Goal: Check status: Check status

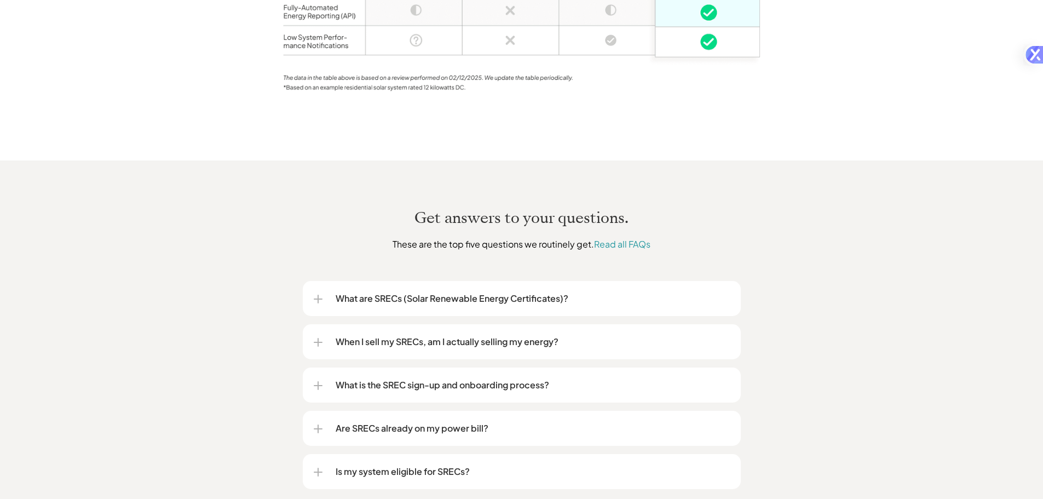
scroll to position [1205, 0]
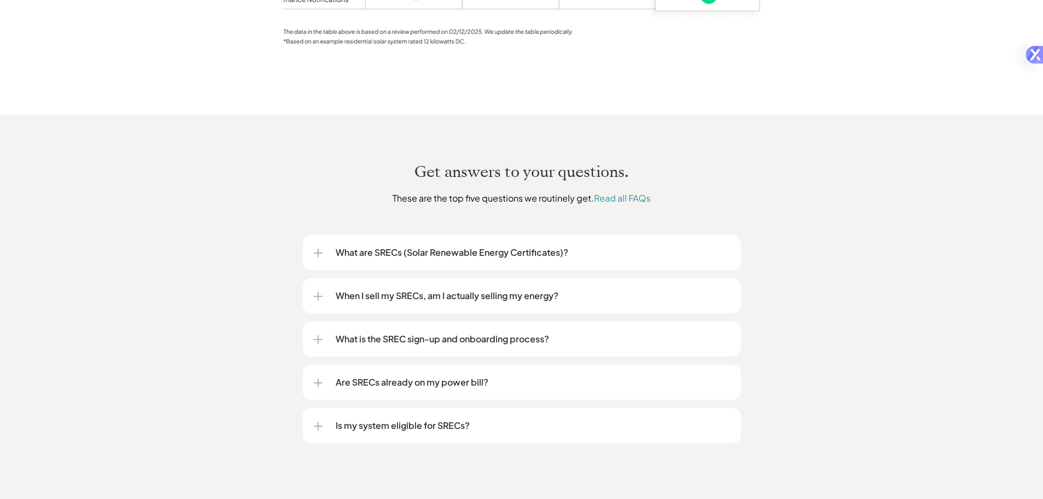
click at [318, 249] on div at bounding box center [318, 253] width 1 height 9
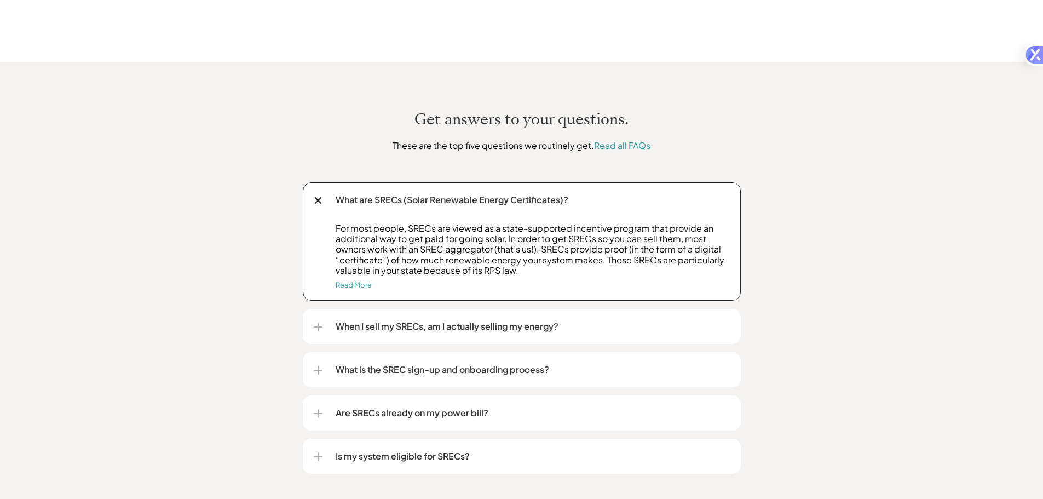
scroll to position [1259, 0]
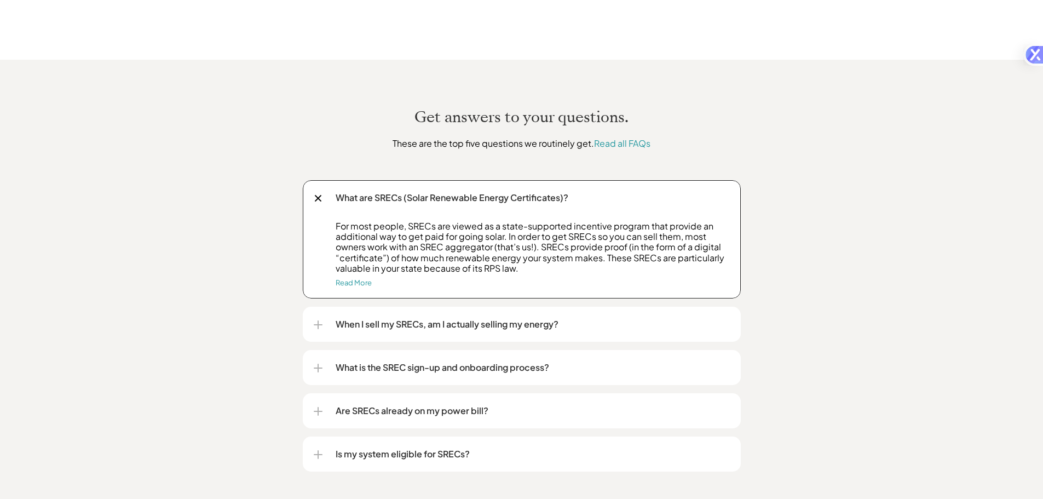
click at [315, 324] on div at bounding box center [318, 324] width 9 height 1
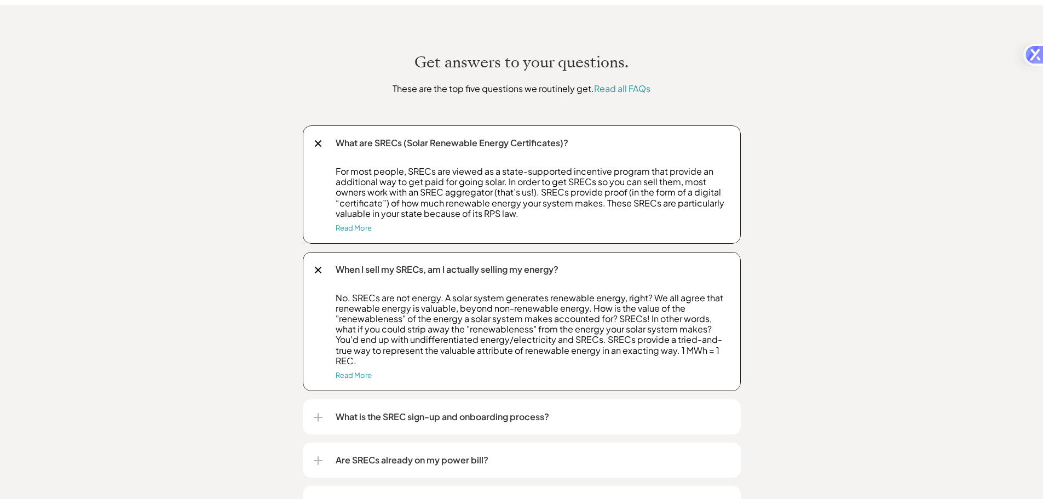
scroll to position [1369, 0]
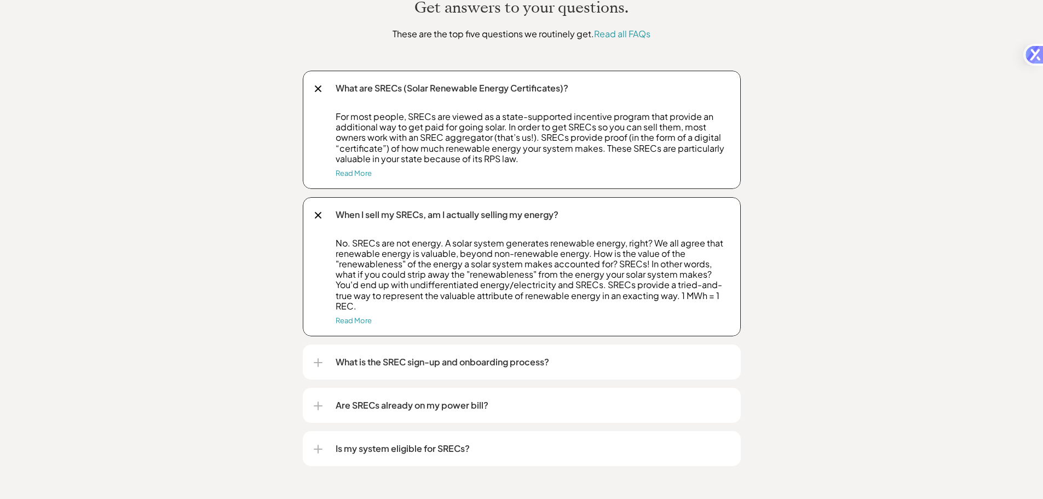
click at [321, 405] on div at bounding box center [318, 405] width 9 height 1
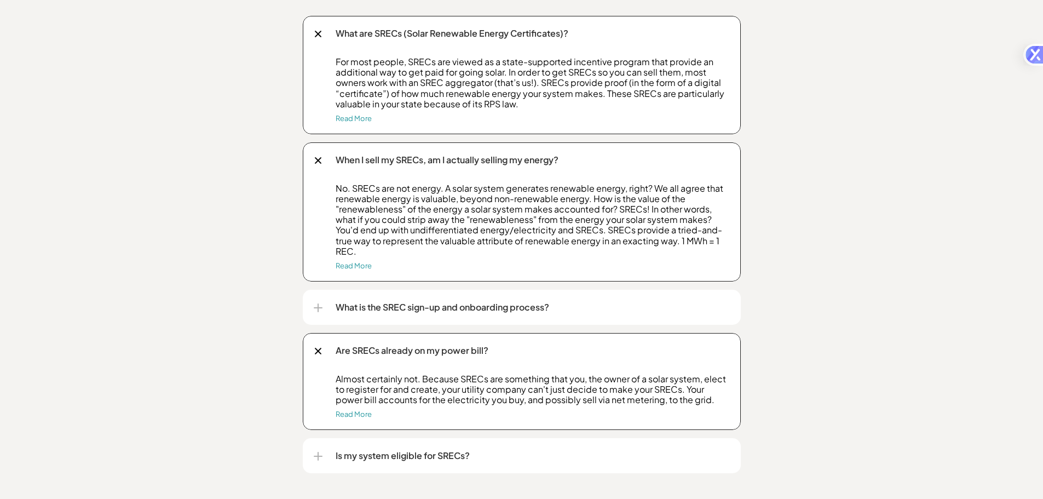
scroll to position [1478, 0]
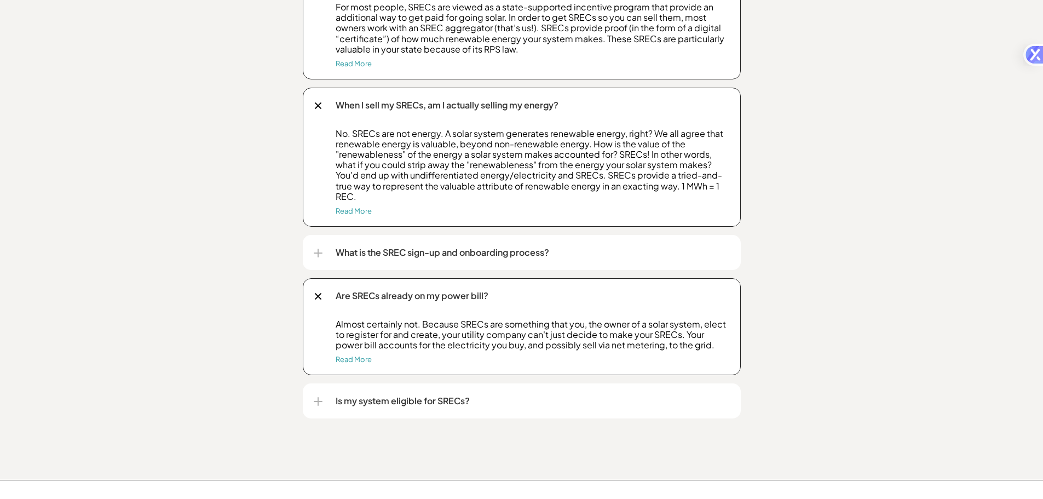
click at [310, 387] on div "Is my system eligible for SRECs?" at bounding box center [522, 400] width 438 height 35
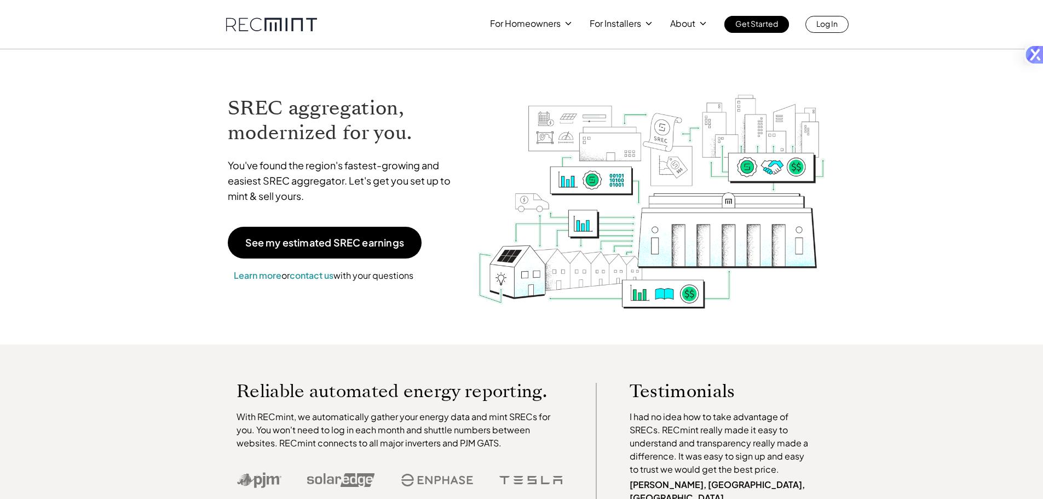
scroll to position [0, 0]
click at [831, 26] on p "Log In" at bounding box center [826, 23] width 21 height 15
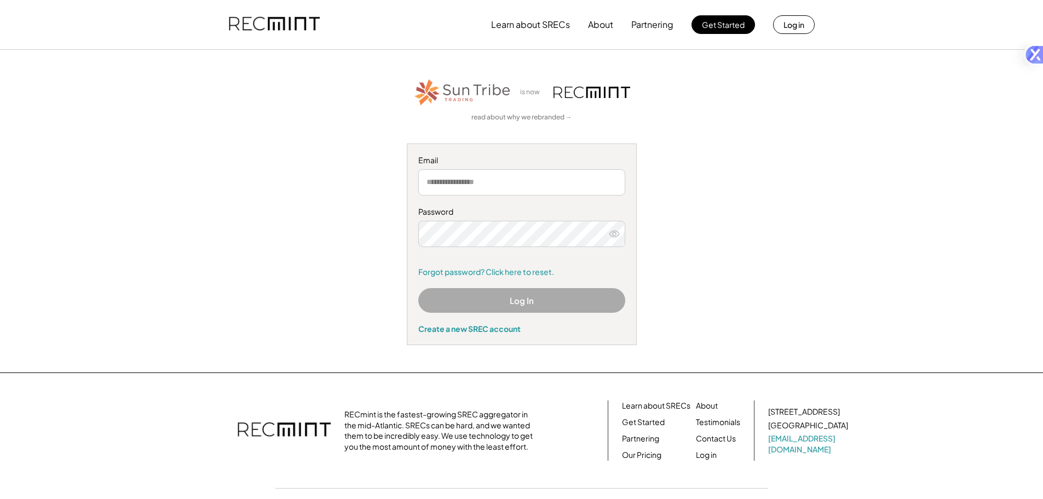
click at [495, 173] on input "email" at bounding box center [521, 182] width 207 height 26
type input "*"
click at [546, 184] on input "**********" at bounding box center [521, 182] width 207 height 26
type input "**********"
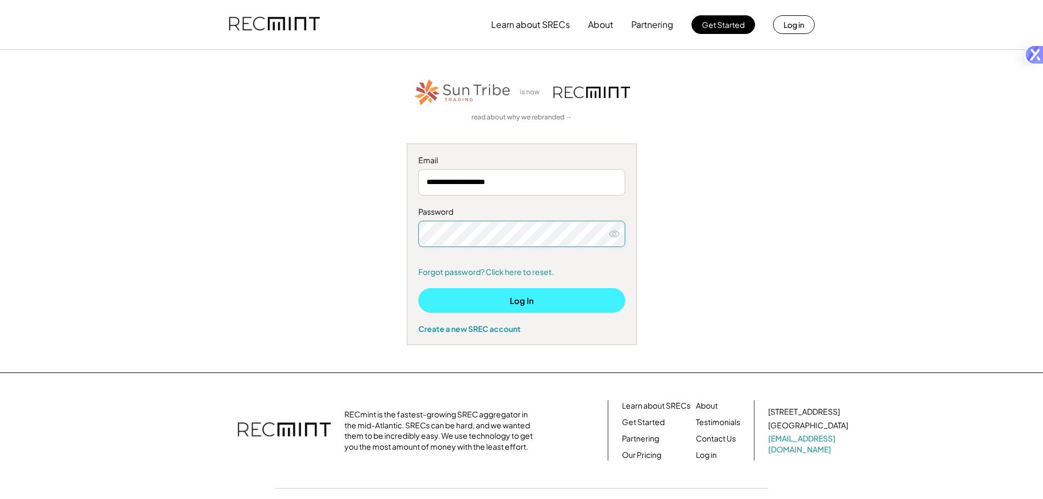
click at [551, 293] on button "Log In" at bounding box center [521, 300] width 207 height 25
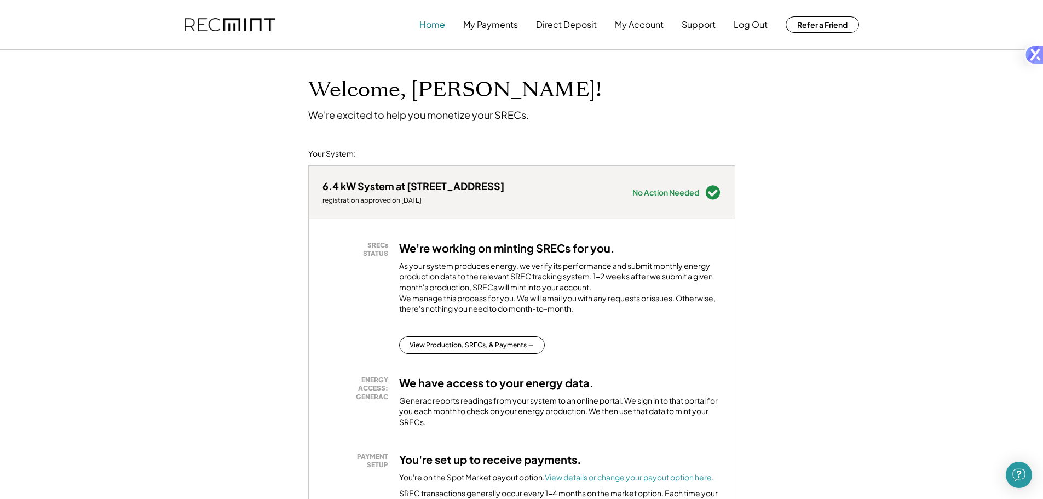
click at [434, 22] on button "Home" at bounding box center [432, 25] width 26 height 22
click at [503, 26] on button "My Payments" at bounding box center [490, 25] width 55 height 22
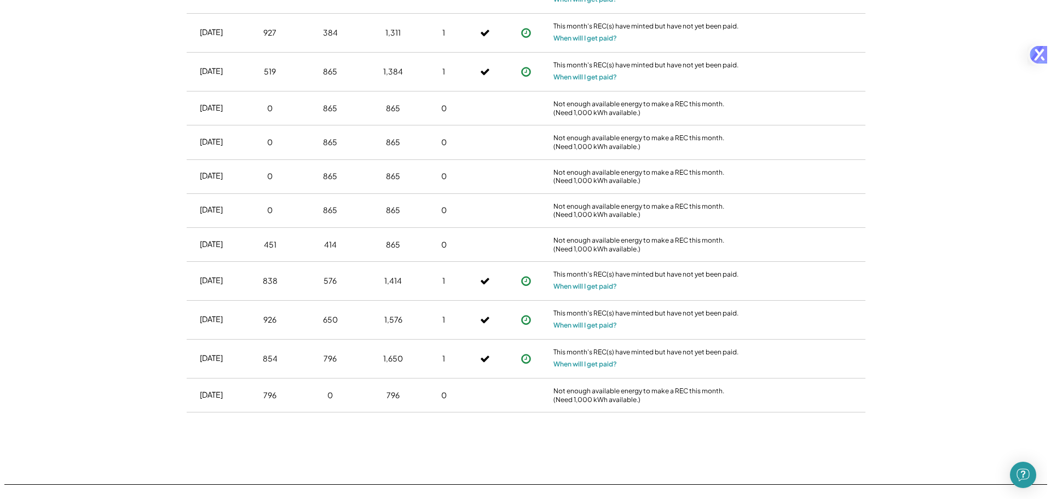
scroll to position [1369, 0]
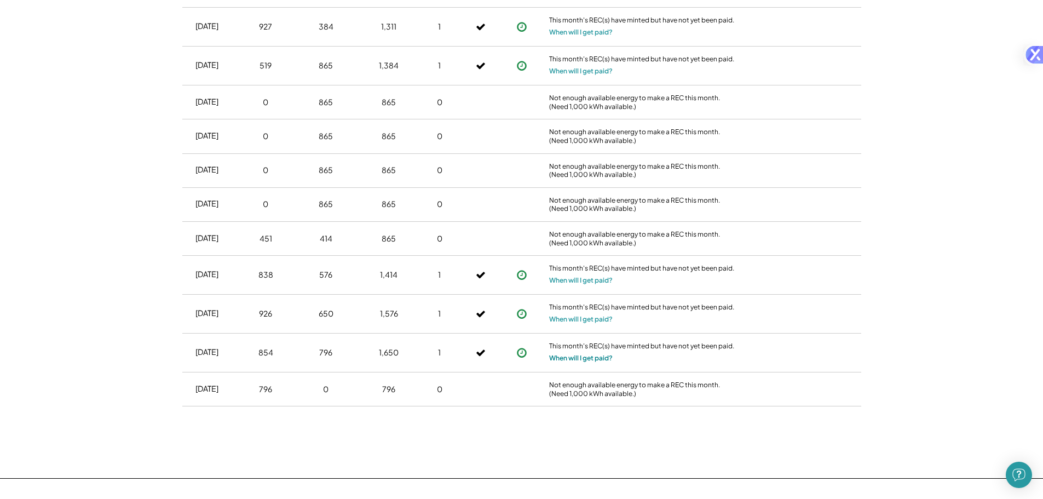
click at [579, 359] on button "When will I get paid?" at bounding box center [581, 358] width 64 height 11
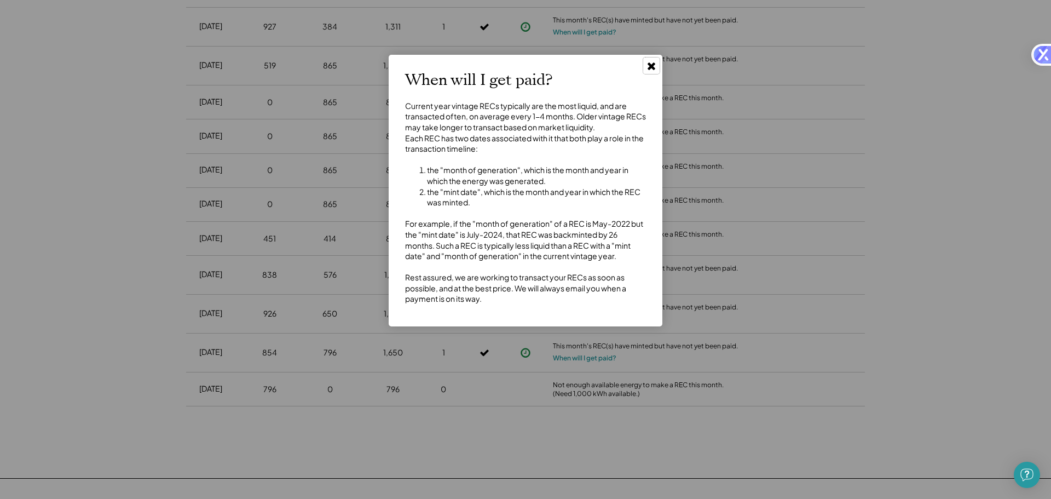
click at [650, 67] on use at bounding box center [652, 66] width 8 height 8
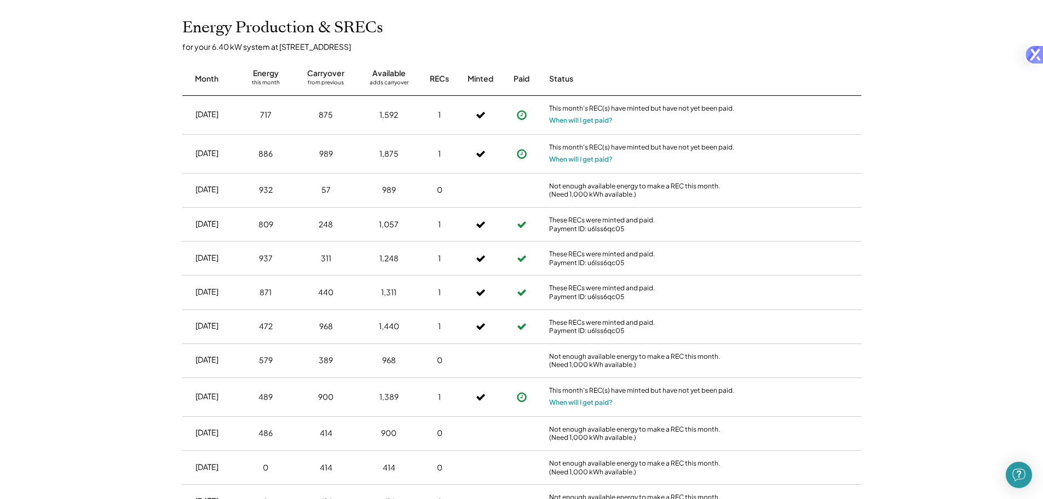
scroll to position [274, 0]
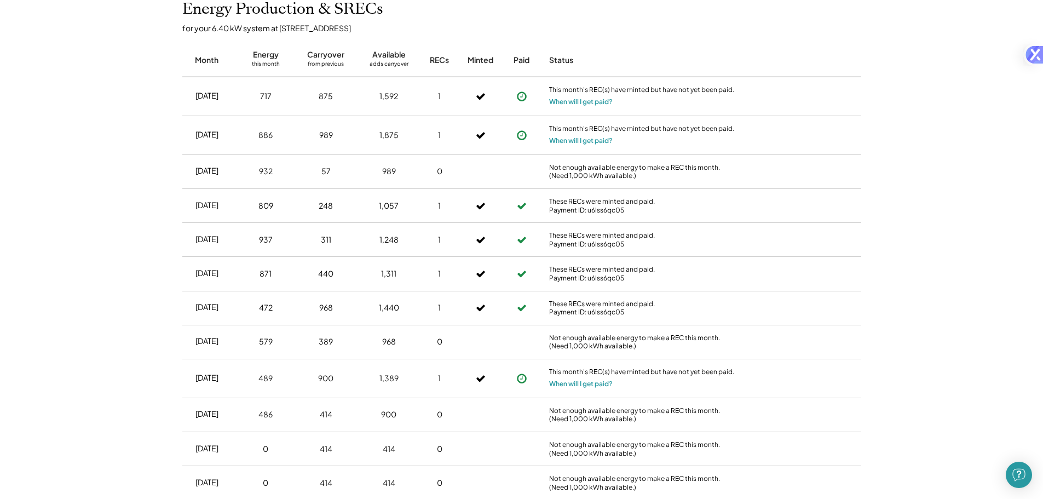
click at [520, 379] on icon at bounding box center [521, 378] width 11 height 11
click at [574, 384] on button "When will I get paid?" at bounding box center [581, 383] width 64 height 11
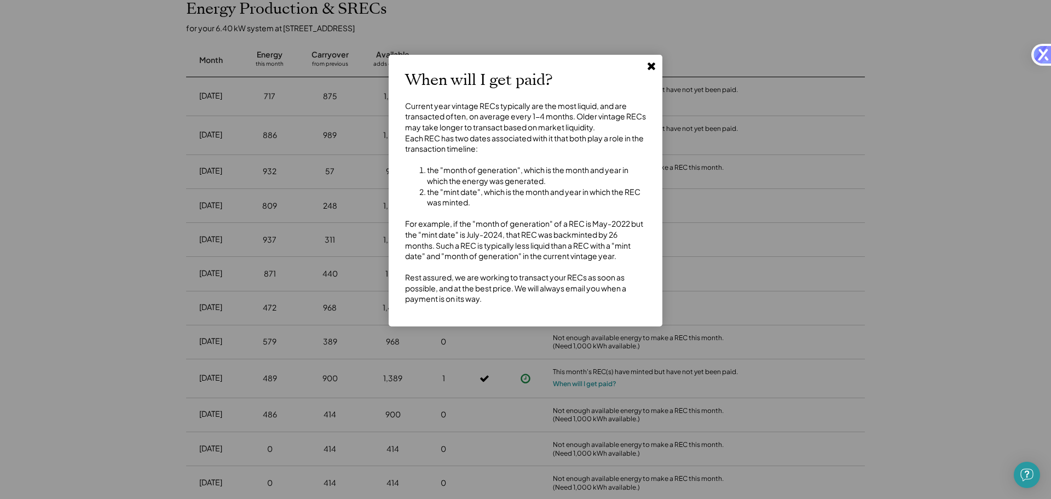
click at [654, 65] on use at bounding box center [652, 66] width 8 height 8
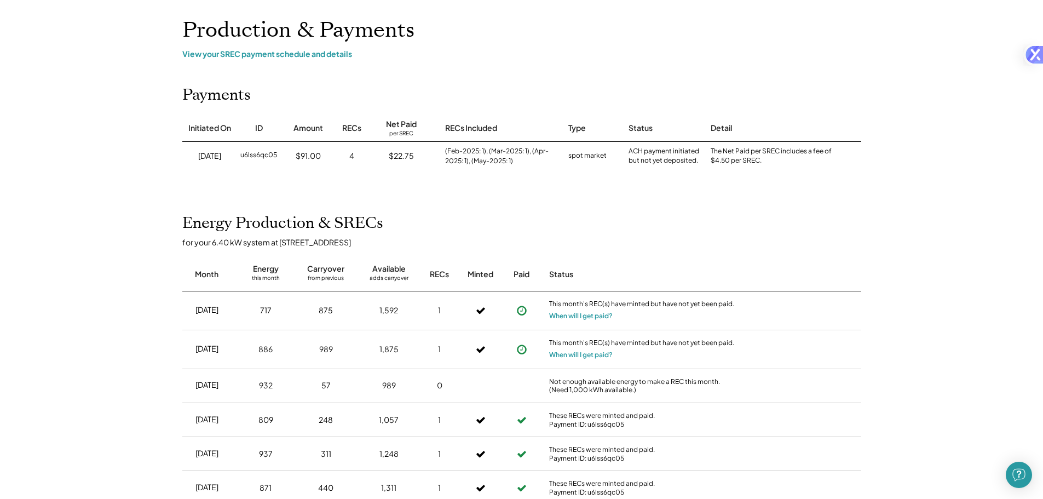
scroll to position [0, 0]
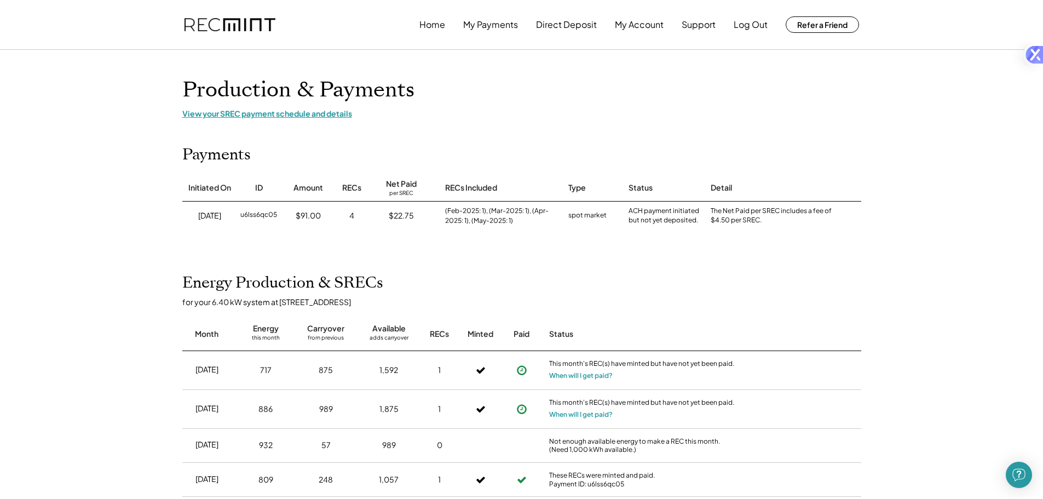
click at [326, 115] on div "View your SREC payment schedule and details" at bounding box center [521, 113] width 679 height 10
